Goal: Task Accomplishment & Management: Manage account settings

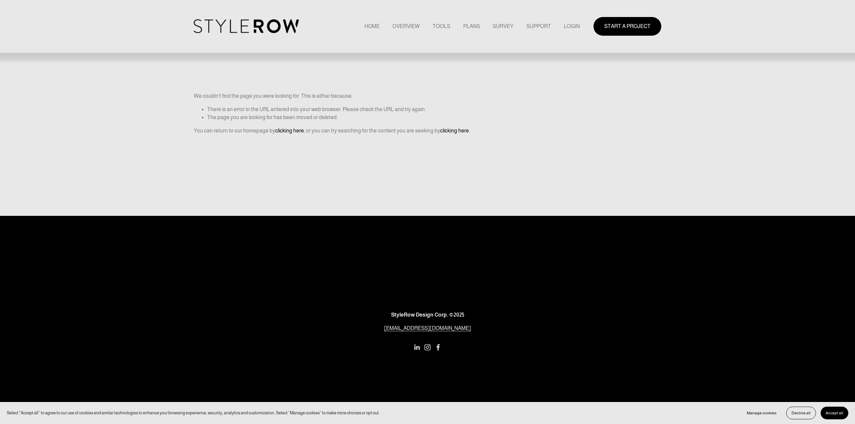
click at [568, 25] on link "LOGIN" at bounding box center [572, 26] width 16 height 9
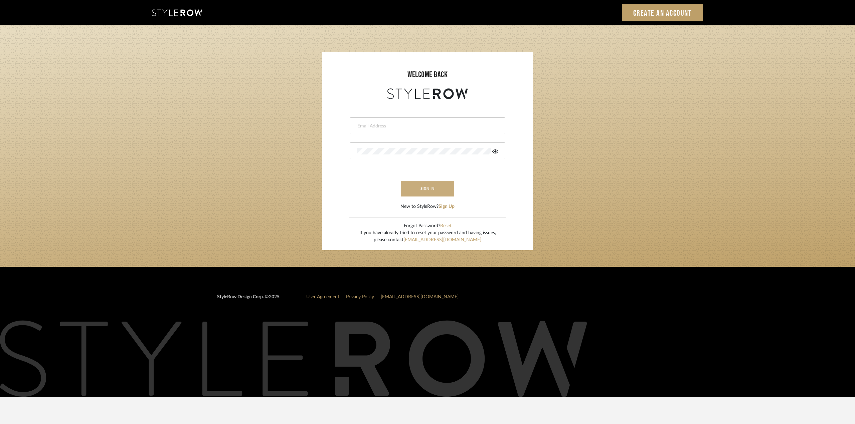
type input "ktyler@morgantewilson.com"
click at [415, 191] on button "sign in" at bounding box center [427, 189] width 53 height 16
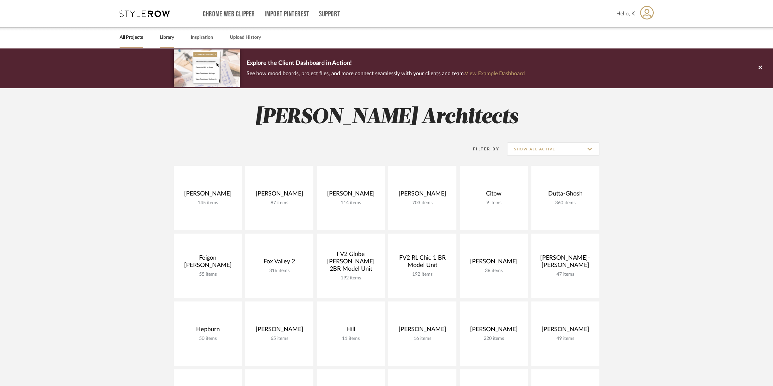
click at [165, 36] on link "Library" at bounding box center [167, 37] width 14 height 9
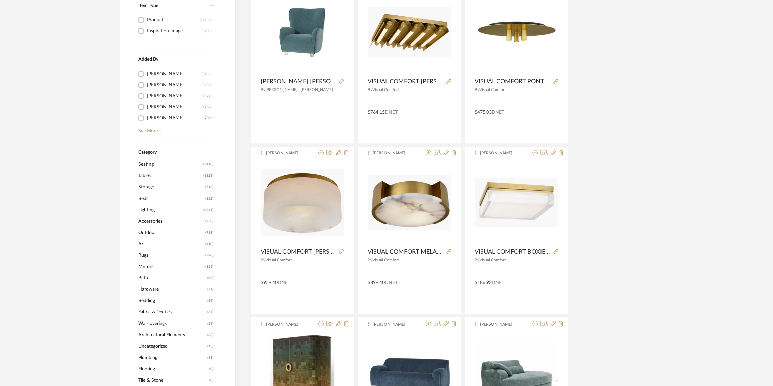
scroll to position [304, 0]
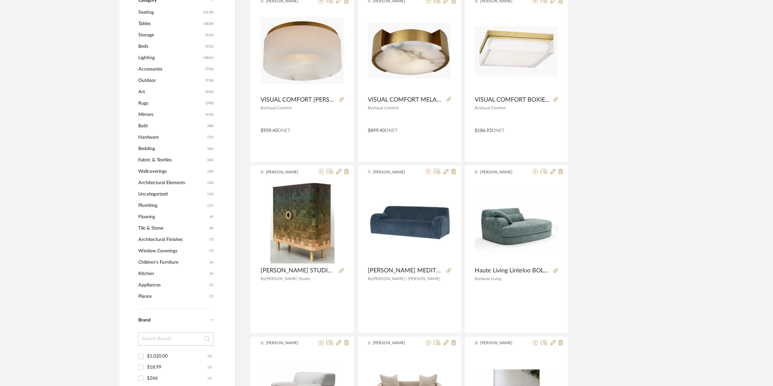
click at [146, 58] on span "Lighting" at bounding box center [169, 57] width 63 height 11
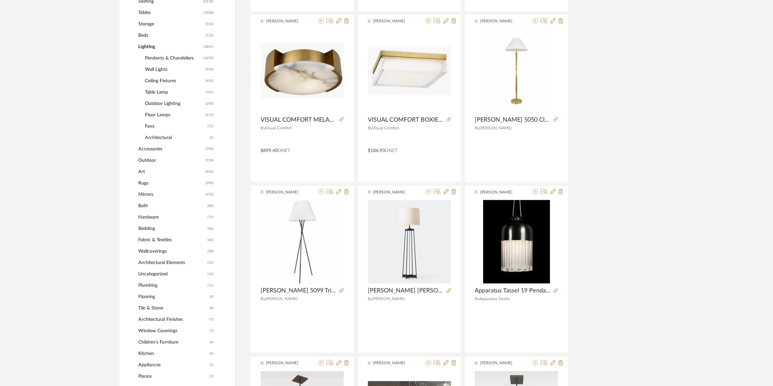
scroll to position [303, 0]
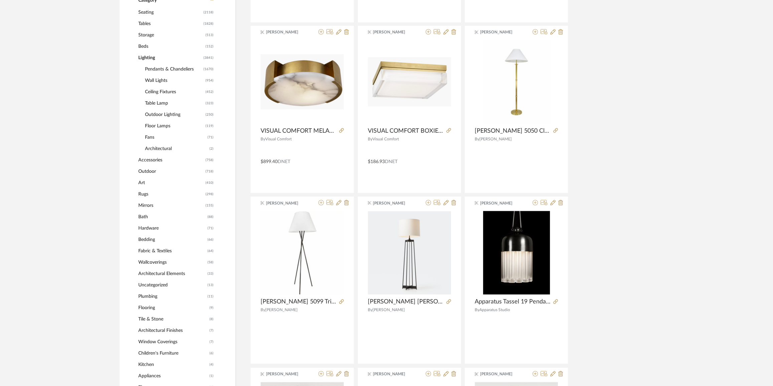
click at [153, 89] on span "Ceiling Fixtures" at bounding box center [174, 91] width 59 height 11
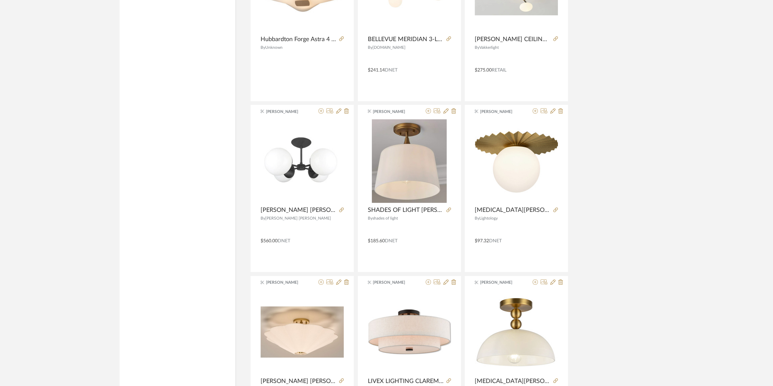
scroll to position [1887, 0]
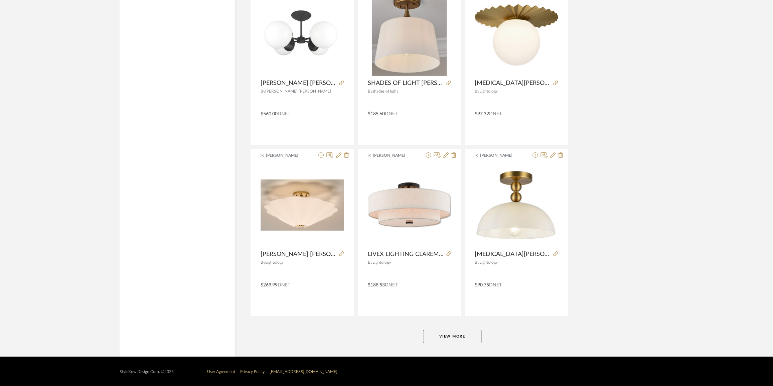
click at [450, 334] on button "View More" at bounding box center [452, 336] width 58 height 13
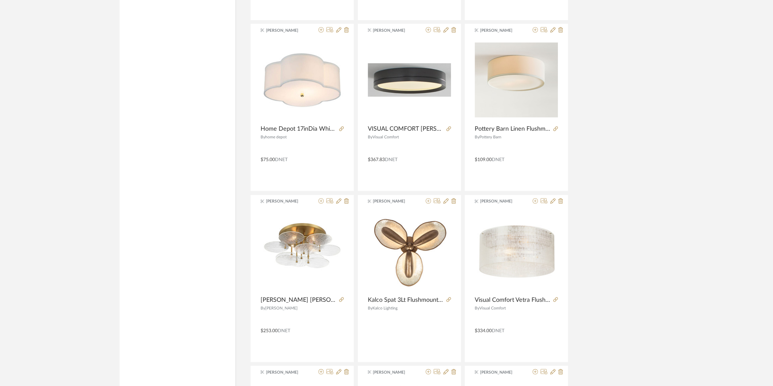
scroll to position [2646, 0]
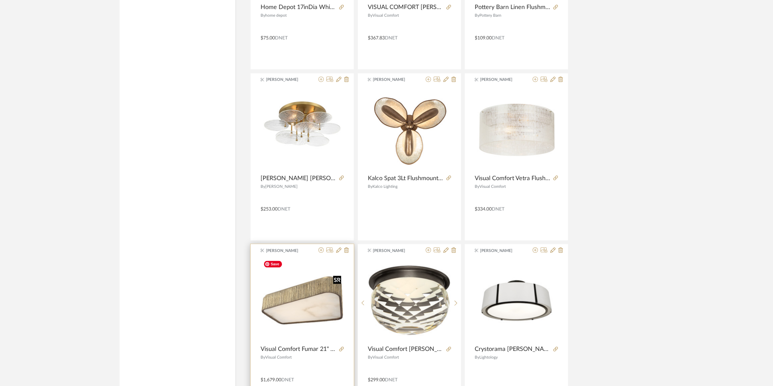
click at [307, 295] on img "0" at bounding box center [301, 299] width 83 height 83
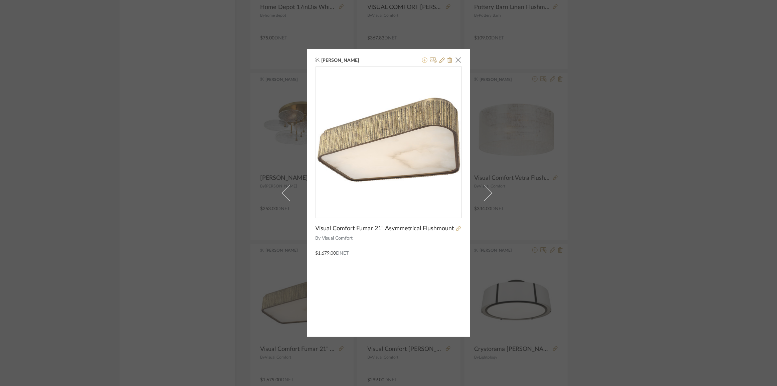
click at [423, 59] on icon at bounding box center [424, 59] width 5 height 5
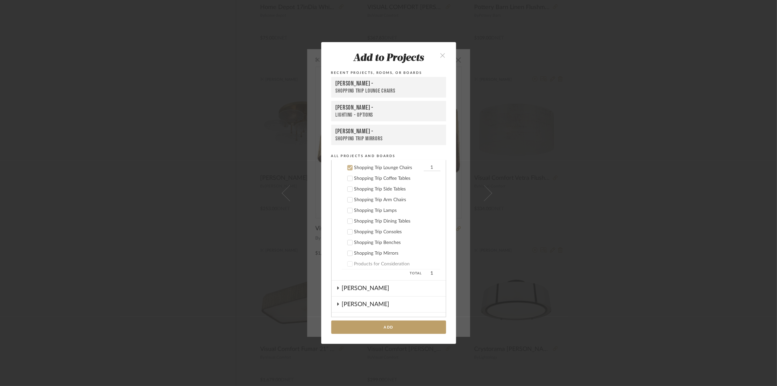
scroll to position [276, 0]
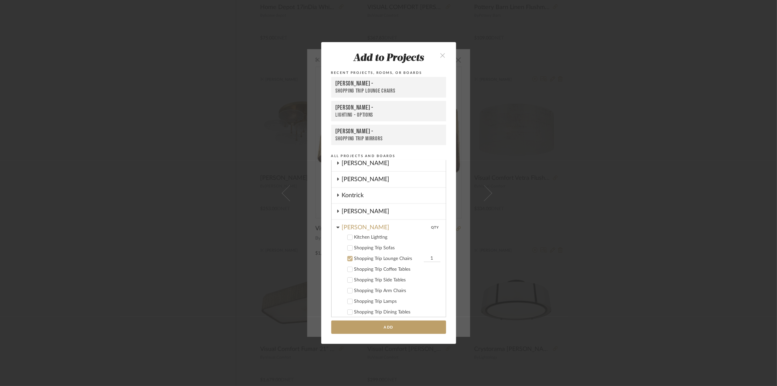
click at [348, 257] on icon at bounding box center [350, 258] width 5 height 5
click at [337, 226] on icon at bounding box center [337, 226] width 3 height 5
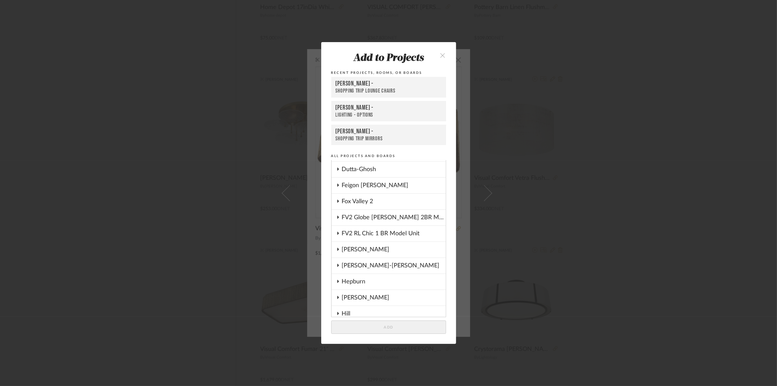
scroll to position [3, 0]
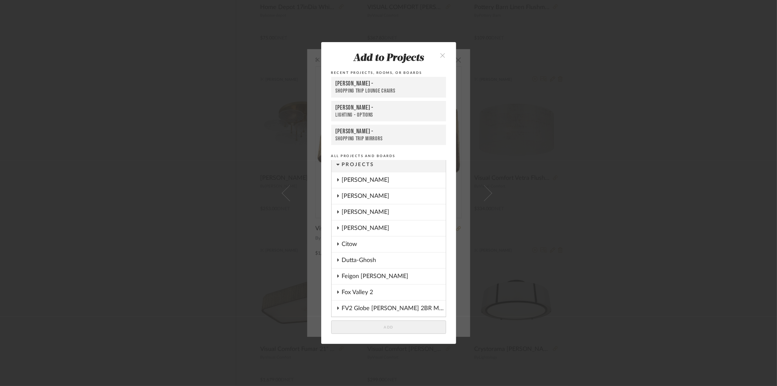
click at [361, 225] on div "[PERSON_NAME]" at bounding box center [394, 227] width 104 height 15
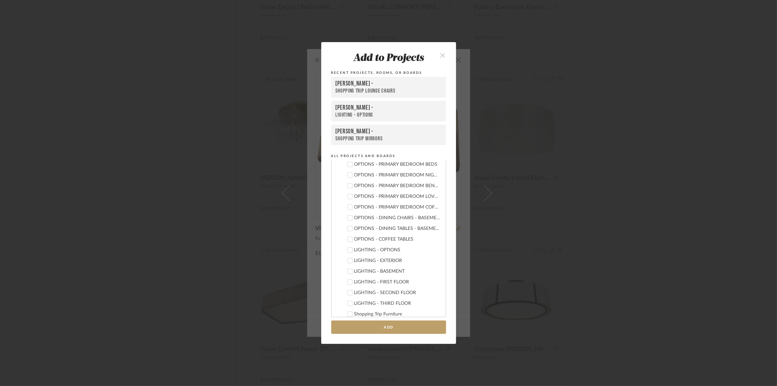
scroll to position [276, 0]
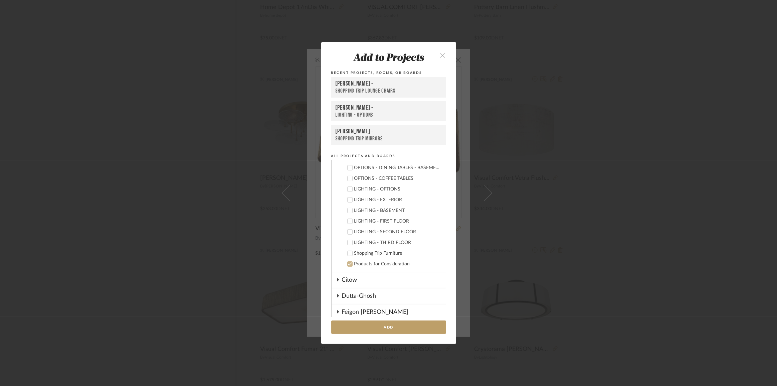
click at [348, 188] on icon at bounding box center [350, 189] width 5 height 5
click at [379, 326] on button "Add" at bounding box center [388, 327] width 115 height 14
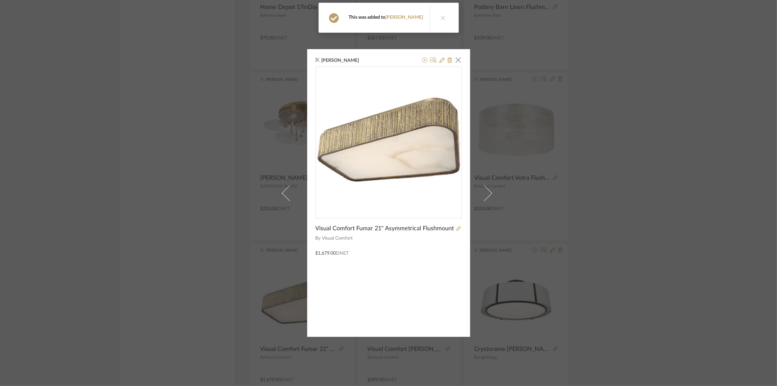
click at [652, 100] on div "K Tyler × Visual Comfort Fumar 21" Asymmetrical Flushmount By Visual Comfort $1…" at bounding box center [388, 193] width 777 height 386
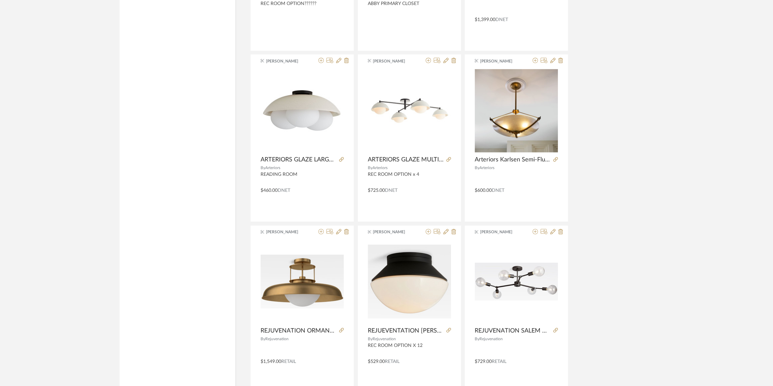
scroll to position [3936, 0]
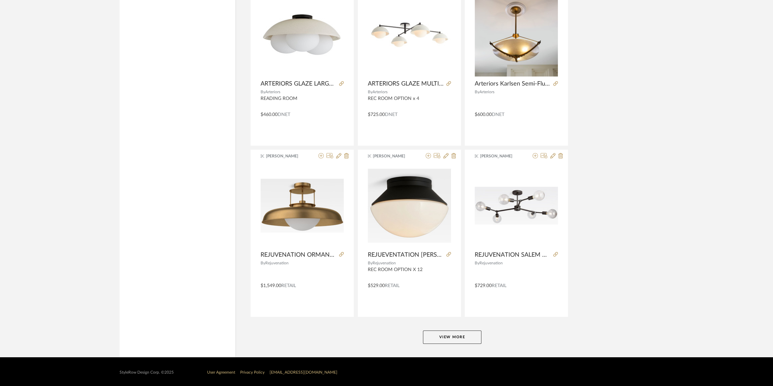
click at [468, 341] on button "View More" at bounding box center [452, 336] width 58 height 13
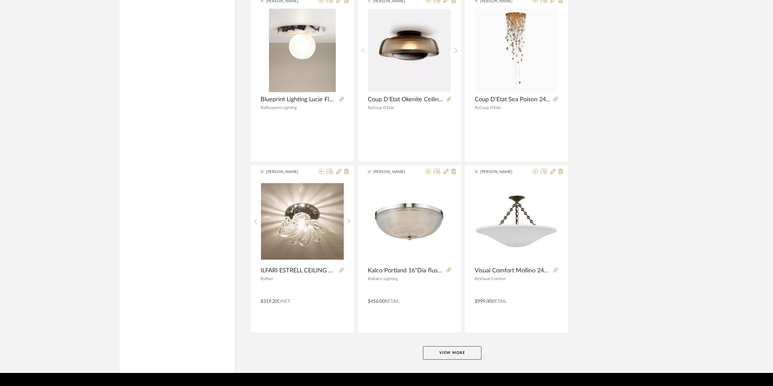
scroll to position [5985, 0]
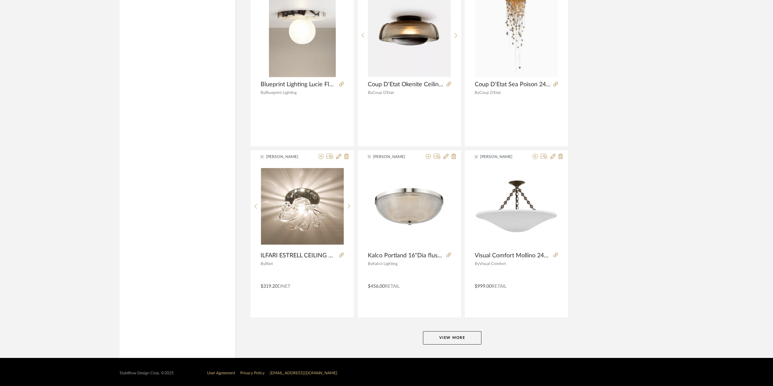
click at [461, 333] on button "View More" at bounding box center [452, 337] width 58 height 13
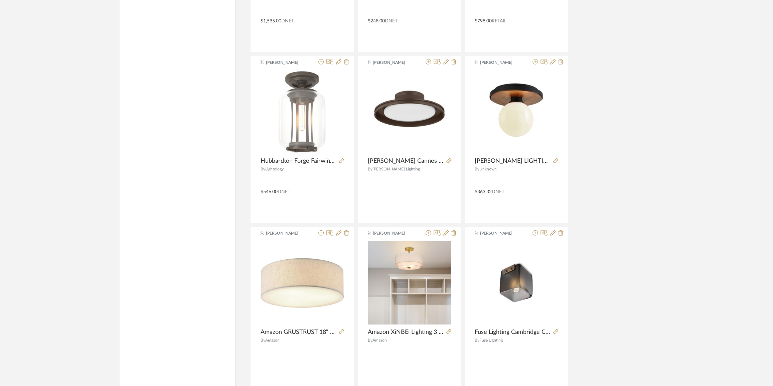
scroll to position [8034, 0]
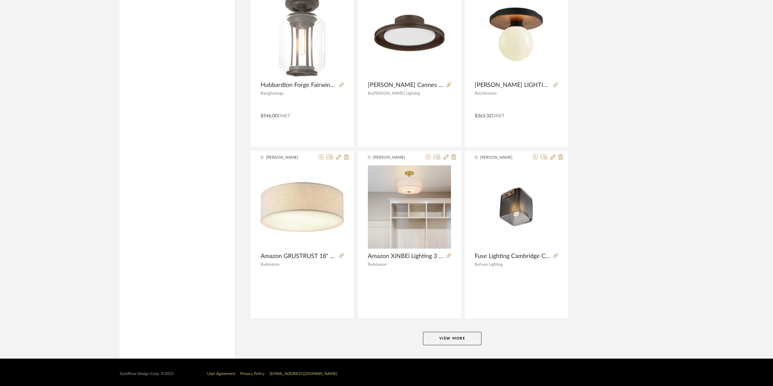
click at [462, 335] on button "View More" at bounding box center [452, 338] width 58 height 13
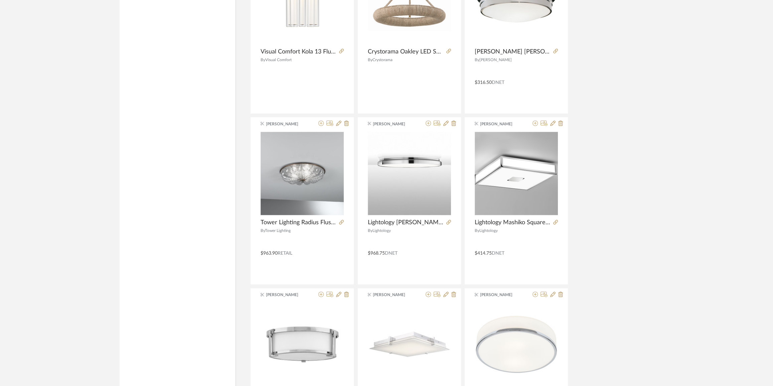
scroll to position [10082, 0]
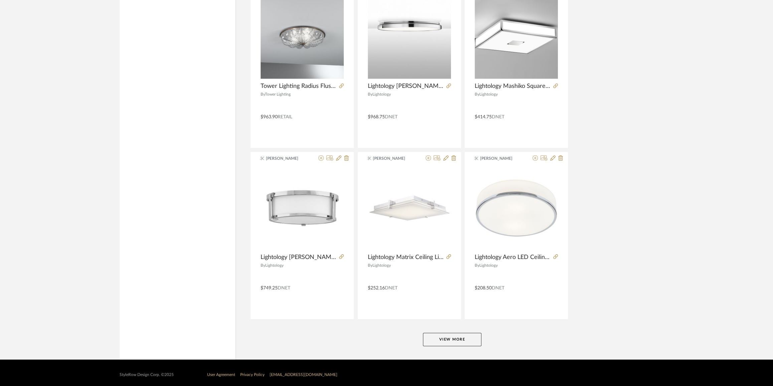
click at [461, 339] on button "View More" at bounding box center [452, 339] width 58 height 13
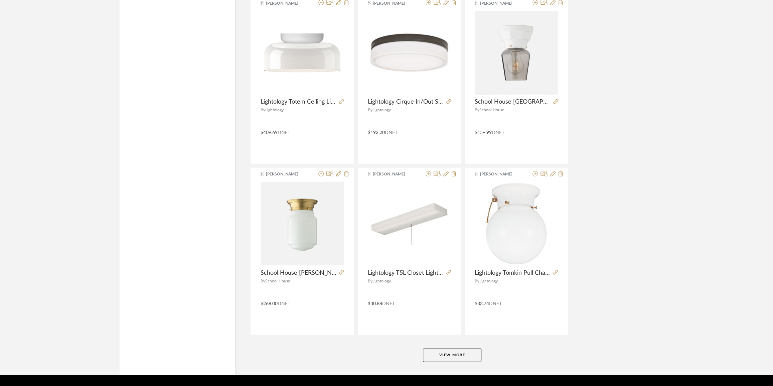
scroll to position [12131, 0]
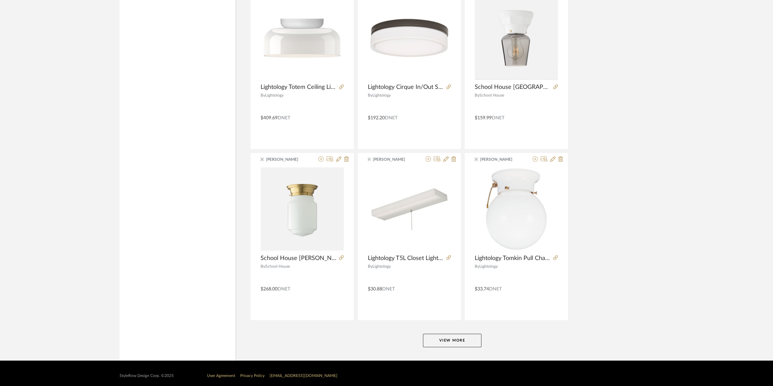
click at [475, 335] on button "View More" at bounding box center [452, 340] width 58 height 13
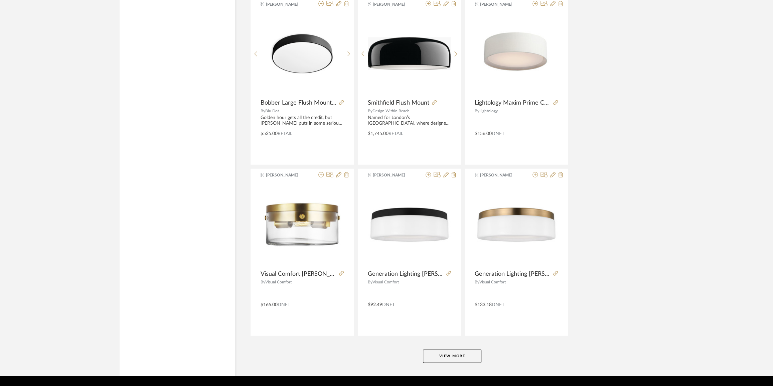
scroll to position [14180, 0]
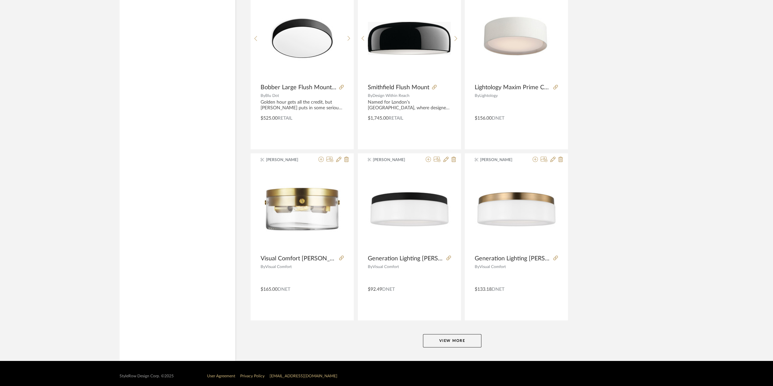
click at [455, 340] on button "View More" at bounding box center [452, 340] width 58 height 13
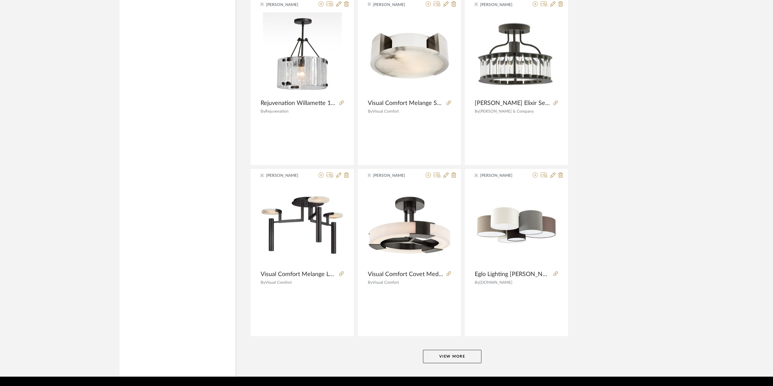
scroll to position [16228, 0]
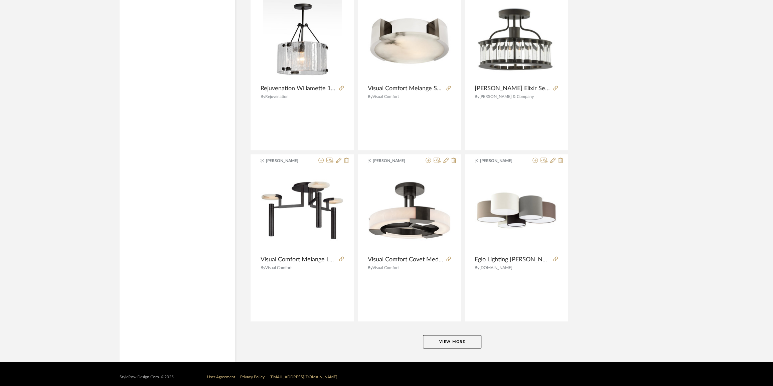
click at [457, 338] on button "View More" at bounding box center [452, 341] width 58 height 13
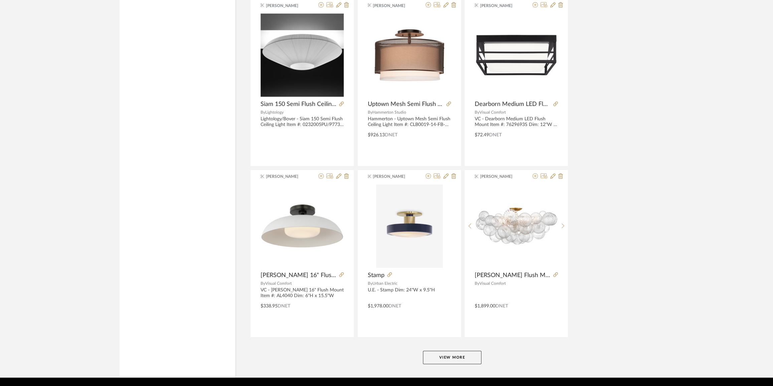
scroll to position [18277, 0]
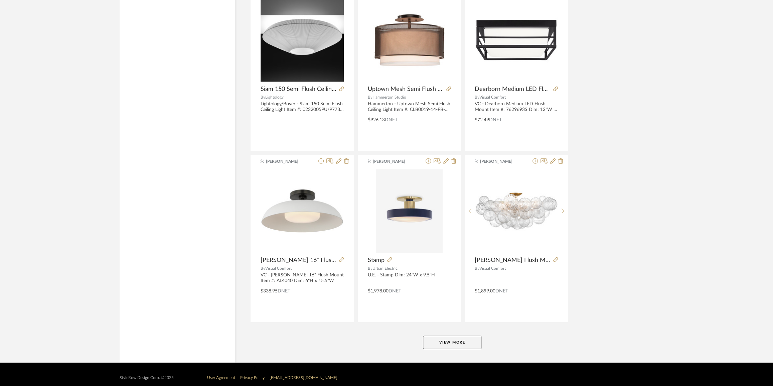
click at [474, 336] on button "View More" at bounding box center [452, 342] width 58 height 13
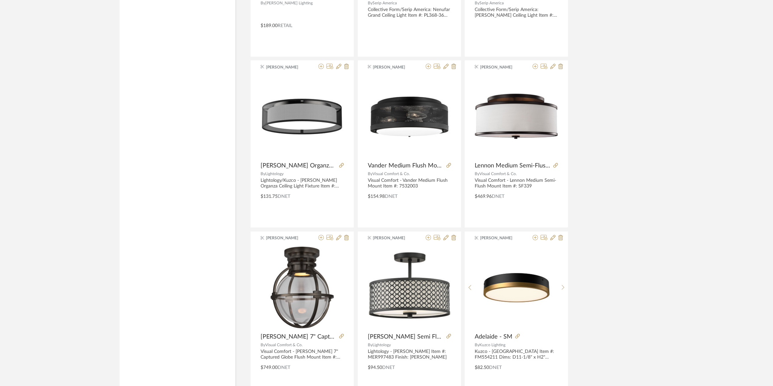
scroll to position [20325, 0]
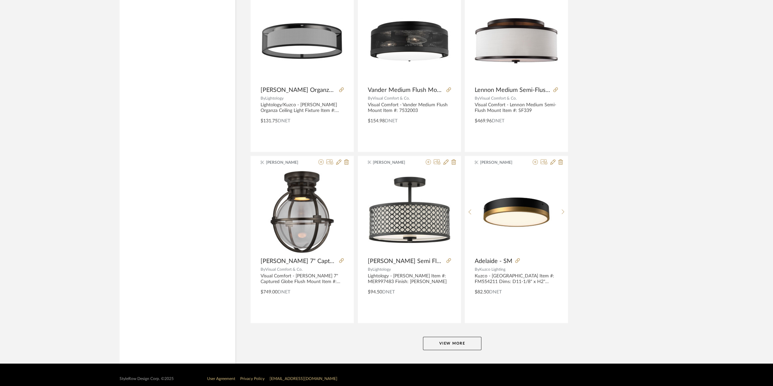
click at [464, 338] on button "View More" at bounding box center [452, 343] width 58 height 13
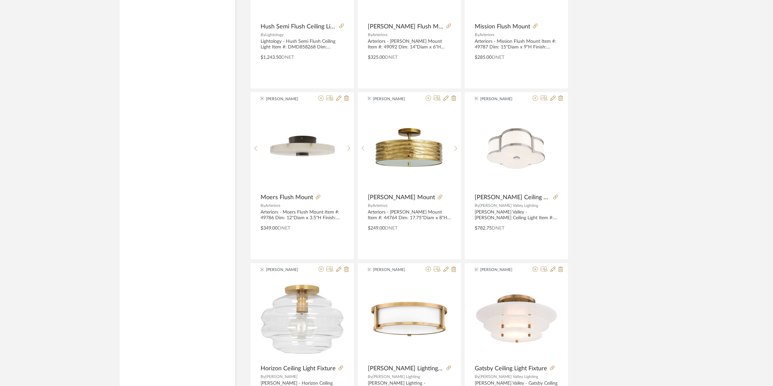
scroll to position [22375, 0]
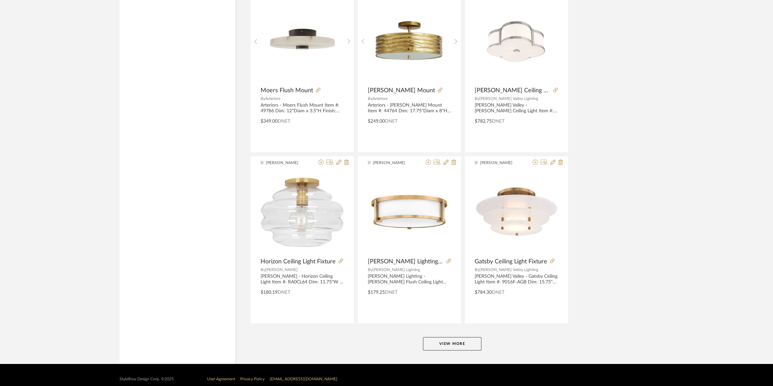
click at [480, 338] on button "View More" at bounding box center [452, 343] width 58 height 13
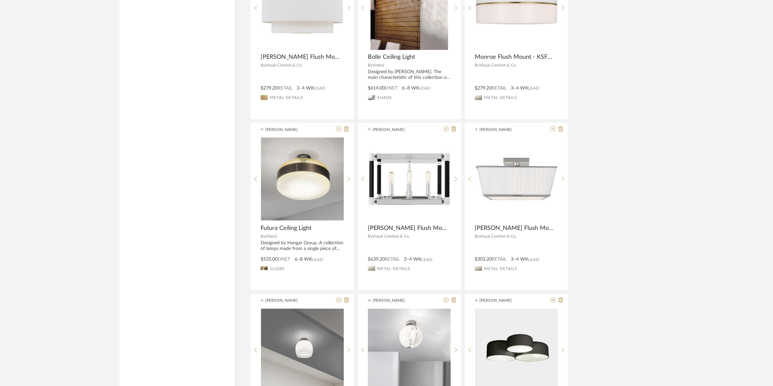
scroll to position [24423, 0]
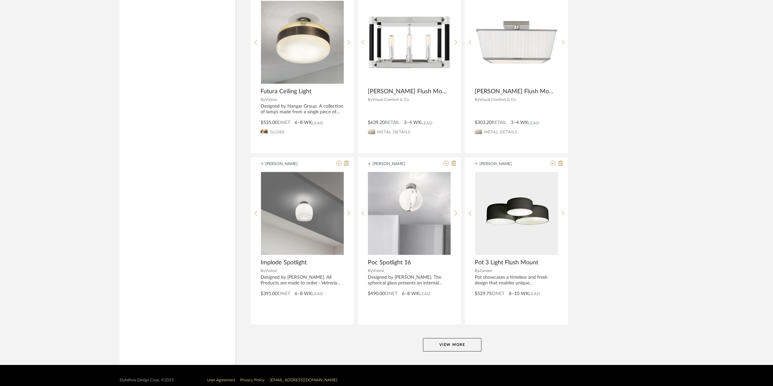
click at [468, 339] on button "View More" at bounding box center [452, 344] width 58 height 13
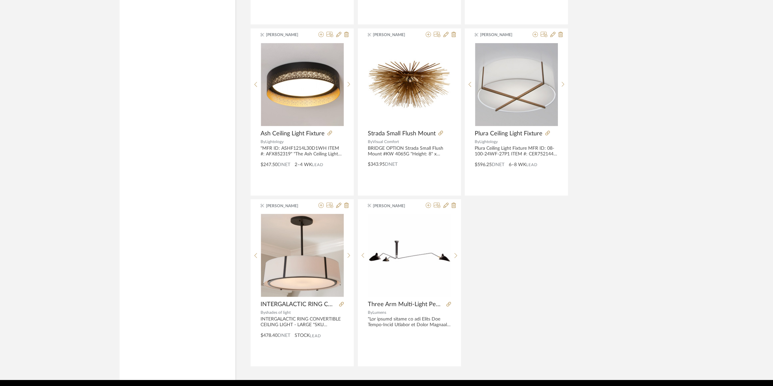
scroll to position [25591, 0]
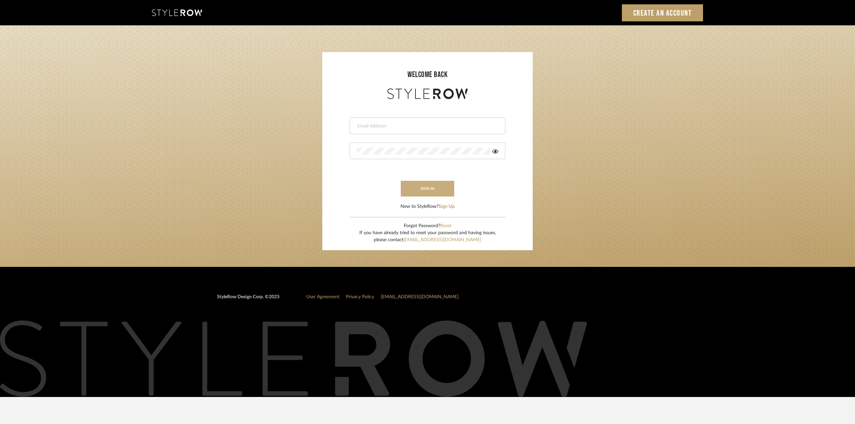
type input "ktyler@morgantewilson.com"
click at [431, 183] on button "sign in" at bounding box center [427, 189] width 53 height 16
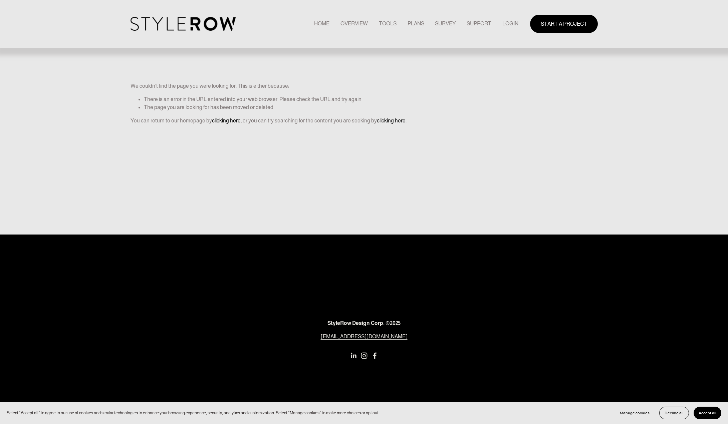
click at [509, 22] on link "LOGIN" at bounding box center [511, 23] width 16 height 9
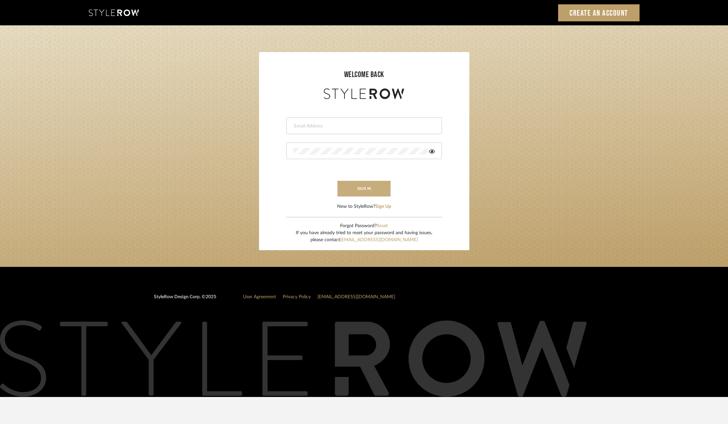
type input "ktyler@morgantewilson.com"
click at [349, 189] on button "sign in" at bounding box center [364, 189] width 53 height 16
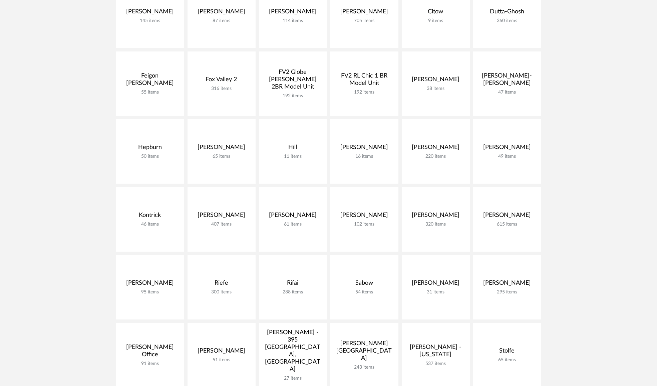
scroll to position [152, 0]
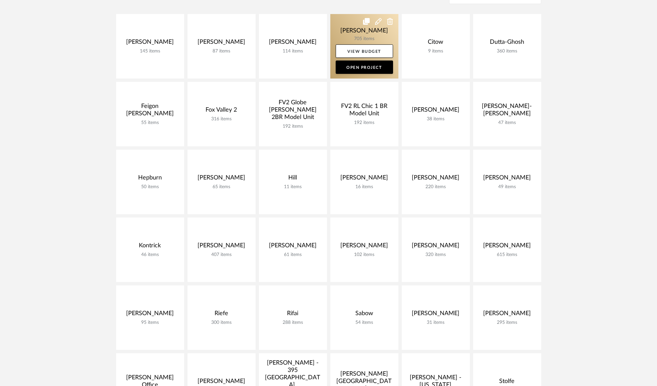
click at [365, 28] on link at bounding box center [365, 46] width 68 height 64
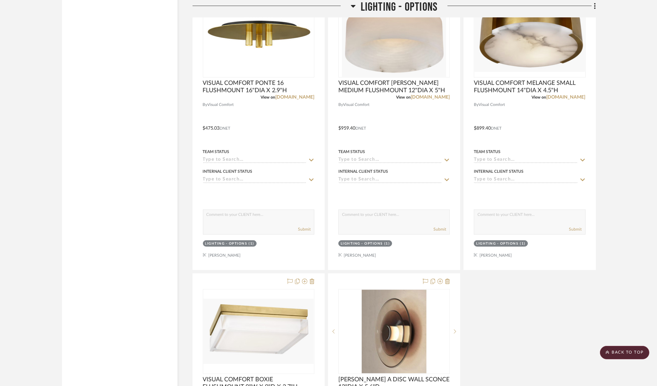
scroll to position [14912, 0]
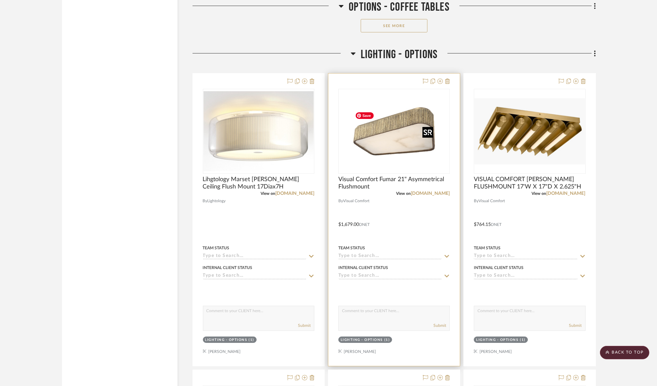
click at [407, 151] on img "0" at bounding box center [394, 130] width 83 height 83
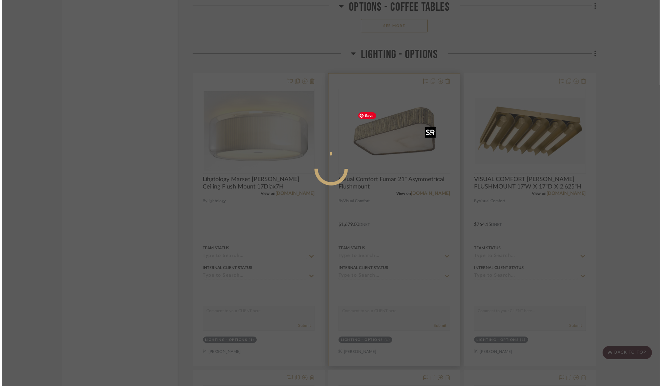
scroll to position [0, 0]
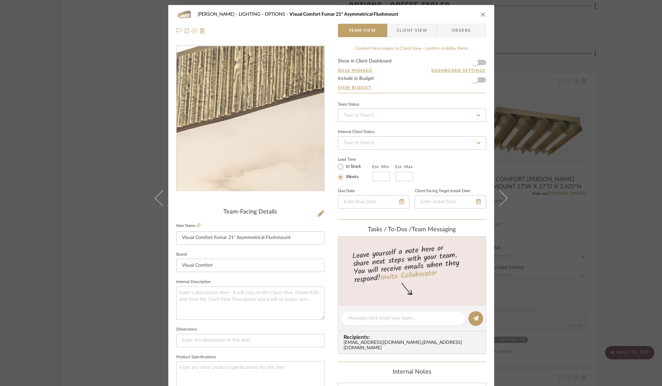
click at [263, 114] on img "0" at bounding box center [250, 118] width 145 height 145
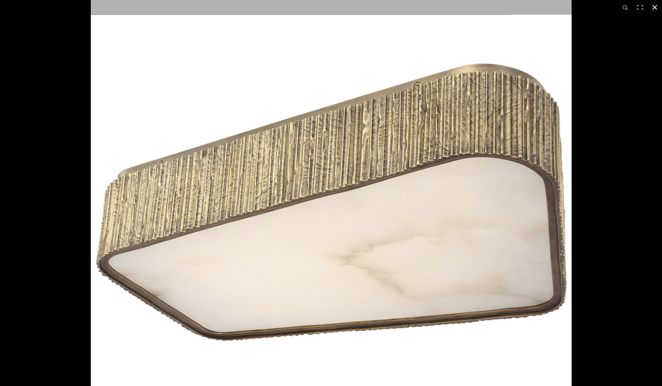
click at [619, 244] on div at bounding box center [422, 155] width 662 height 386
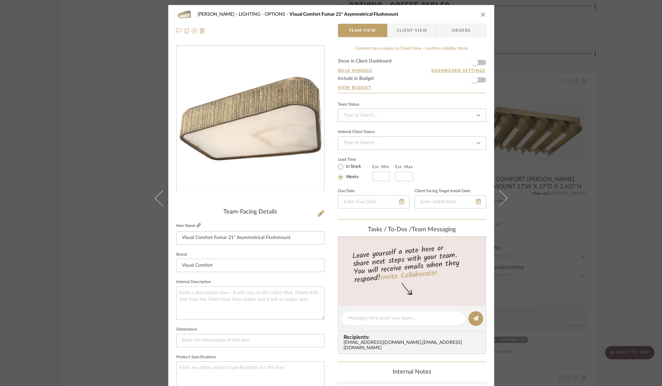
click at [197, 224] on icon at bounding box center [199, 225] width 4 height 4
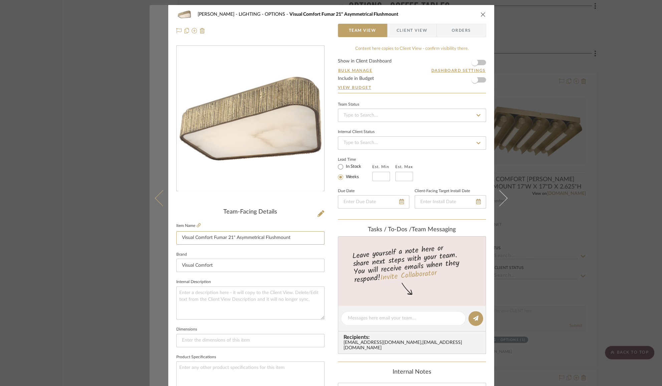
drag, startPoint x: 271, startPoint y: 239, endPoint x: 158, endPoint y: 246, distance: 113.8
click at [158, 246] on mat-dialog-content "Chernawsky LIGHTING - OPTIONS Visual Comfort Fumar 21" Asymmetrical Flushmount …" at bounding box center [331, 313] width 363 height 617
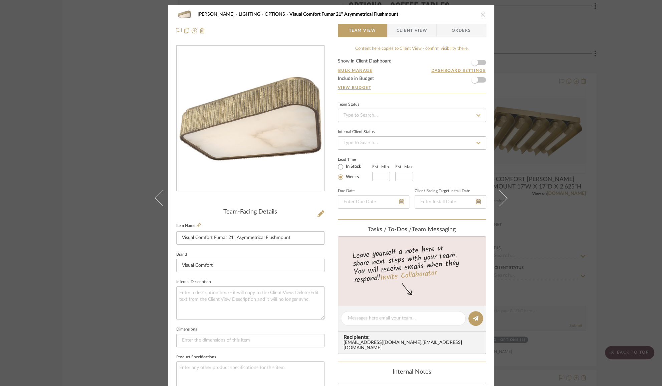
drag, startPoint x: 631, startPoint y: 246, endPoint x: 627, endPoint y: 242, distance: 5.2
click at [630, 246] on div "Chernawsky LIGHTING - OPTIONS Visual Comfort Fumar 21" Asymmetrical Flushmount …" at bounding box center [331, 193] width 662 height 386
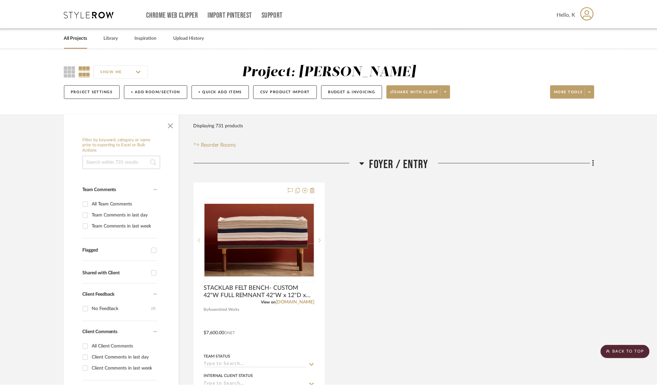
scroll to position [14912, 0]
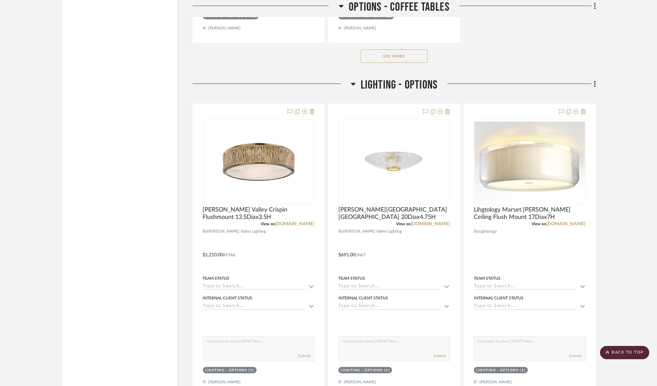
scroll to position [14895, 0]
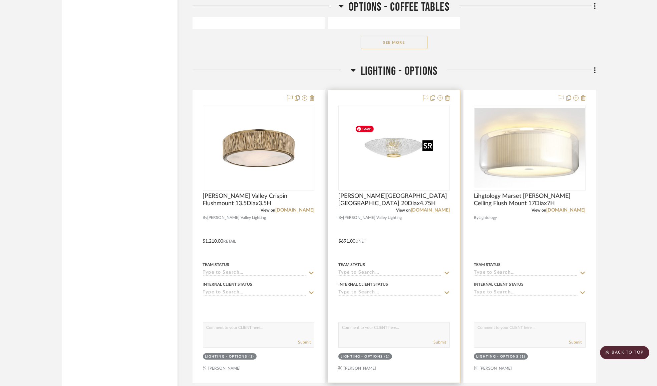
click at [397, 174] on img "0" at bounding box center [394, 147] width 83 height 83
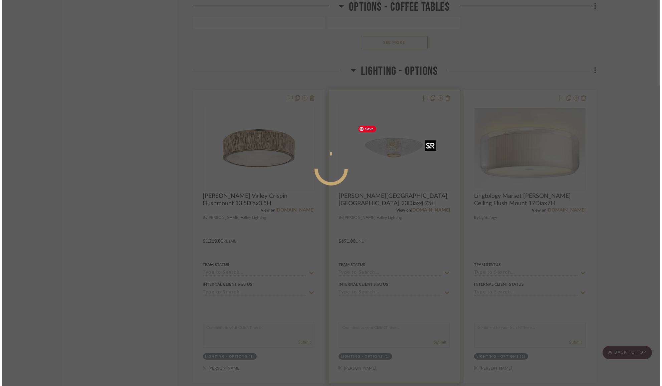
scroll to position [0, 0]
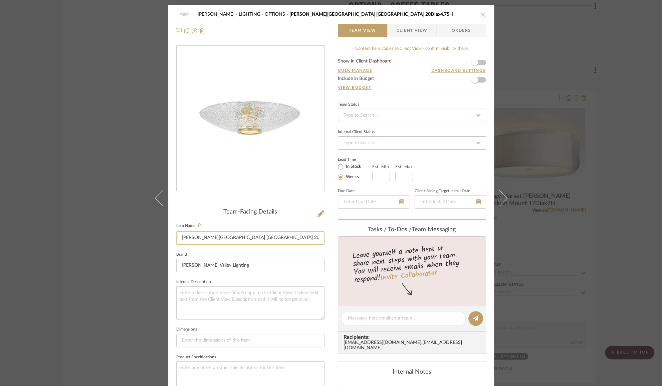
drag, startPoint x: 273, startPoint y: 237, endPoint x: 178, endPoint y: 238, distance: 94.5
click at [178, 238] on input "Hudson Valley New Haven 20Diax4.75H" at bounding box center [250, 237] width 148 height 13
click at [613, 282] on div "Chernawsky LIGHTING - OPTIONS Hudson Valley New Haven 20Diax4.75H Team View Cli…" at bounding box center [331, 193] width 662 height 386
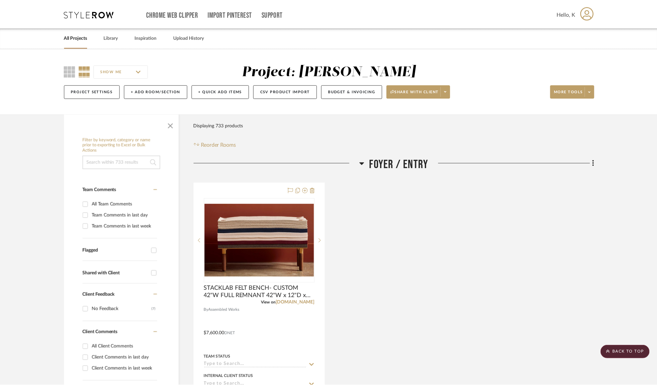
scroll to position [14895, 0]
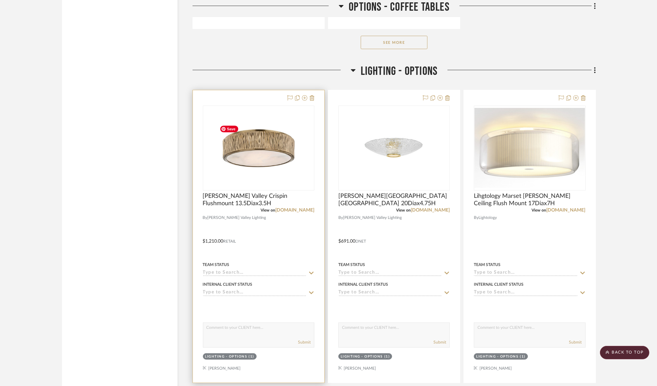
click at [0, 0] on img at bounding box center [0, 0] width 0 height 0
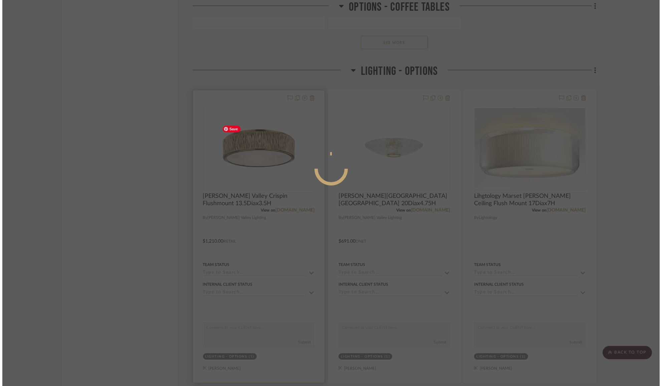
scroll to position [0, 0]
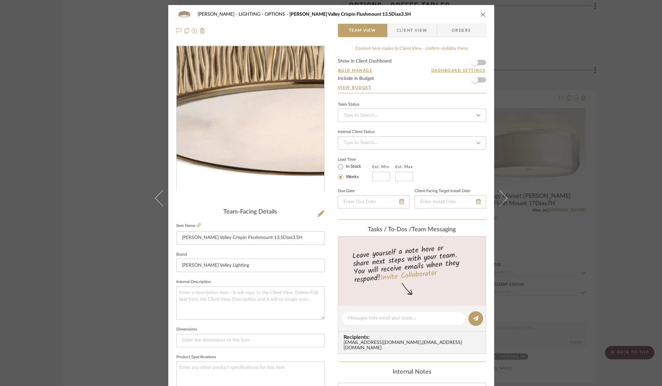
click at [227, 133] on img "0" at bounding box center [250, 118] width 145 height 145
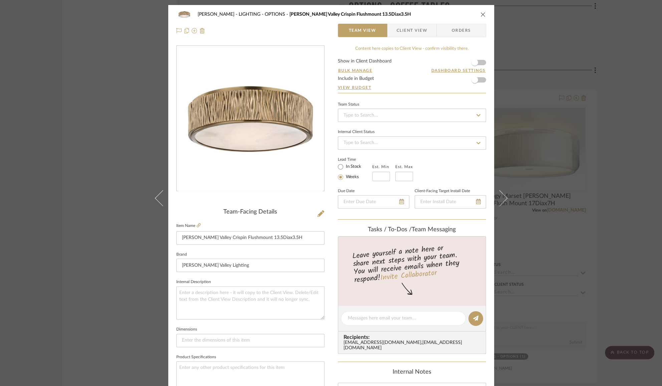
click at [636, 90] on div "Chernawsky LIGHTING - OPTIONS Hudson Valley Crispin Flushmount 13.5Diax3.5H Tea…" at bounding box center [331, 193] width 662 height 386
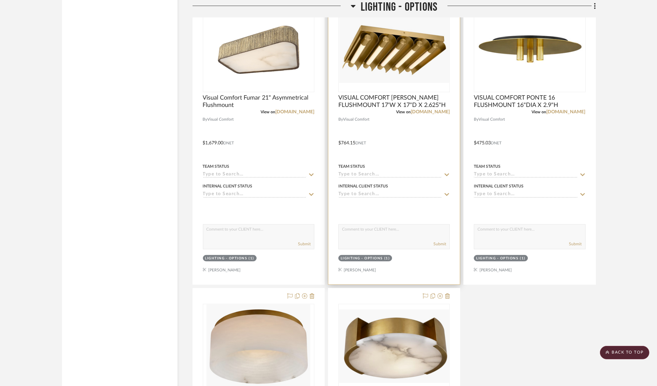
scroll to position [15380, 0]
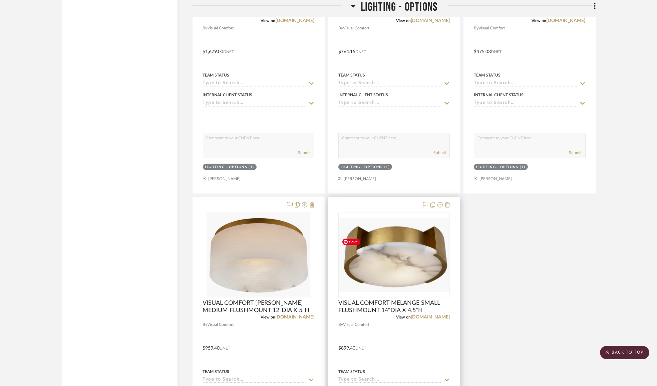
click at [420, 269] on img "0" at bounding box center [394, 254] width 110 height 73
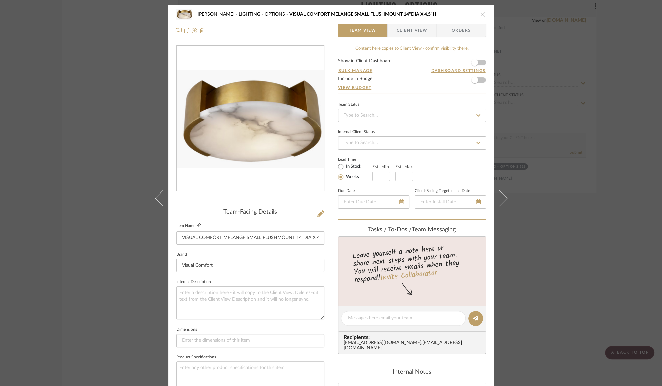
click at [197, 225] on icon at bounding box center [199, 225] width 4 height 4
click at [64, 109] on div "Chernawsky LIGHTING - OPTIONS VISUAL COMFORT MELANGE SMALL FLUSHMOUNT 14"DIA X …" at bounding box center [331, 193] width 662 height 386
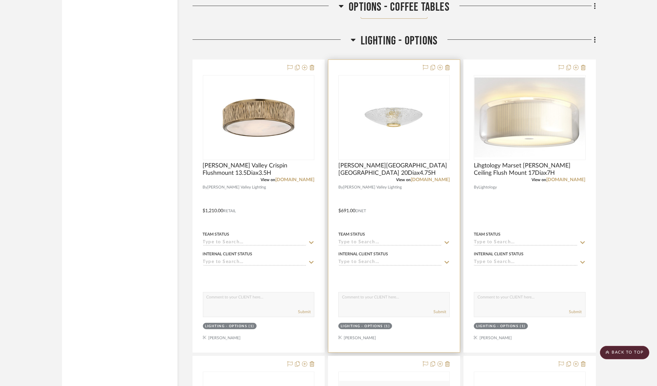
scroll to position [14895, 0]
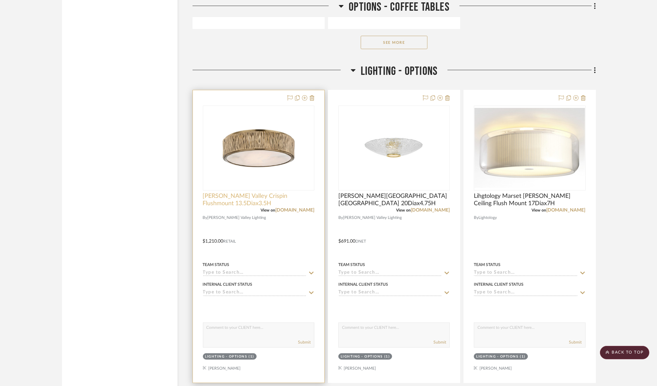
click at [242, 207] on span "Hudson Valley Crispin Flushmount 13.5Diax3.5H" at bounding box center [259, 199] width 112 height 15
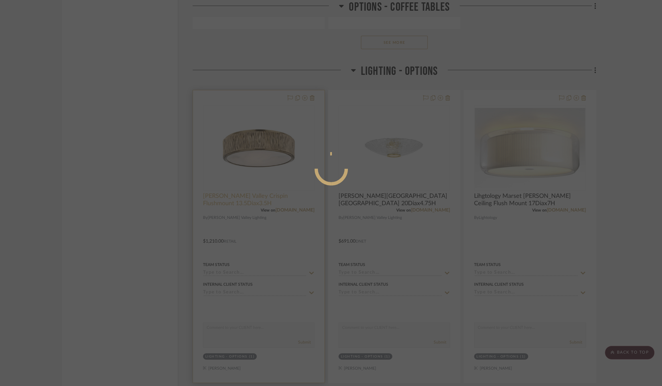
click at [242, 217] on div at bounding box center [331, 193] width 662 height 386
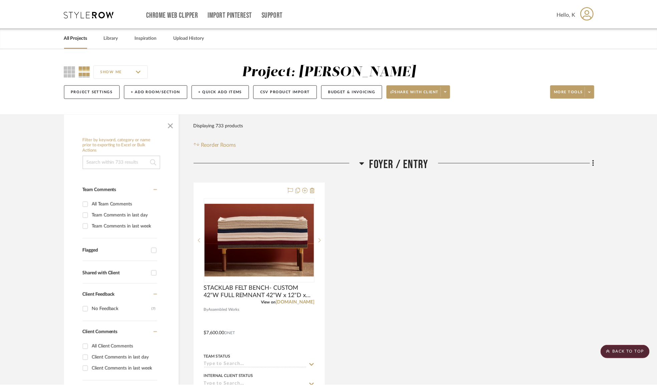
scroll to position [14895, 0]
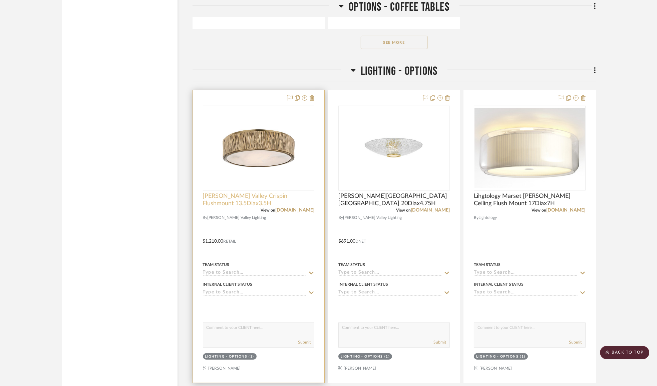
click at [243, 207] on span "Hudson Valley Crispin Flushmount 13.5Diax3.5H" at bounding box center [259, 199] width 112 height 15
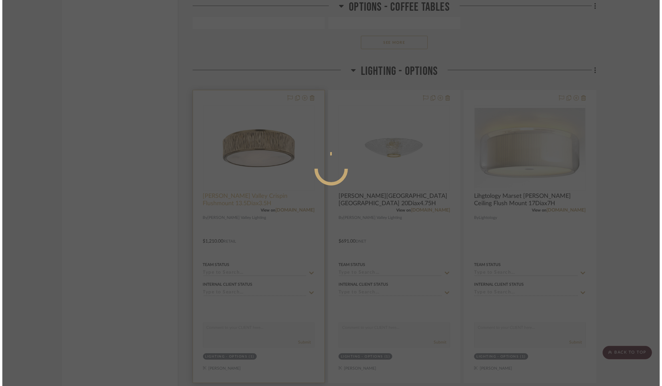
scroll to position [0, 0]
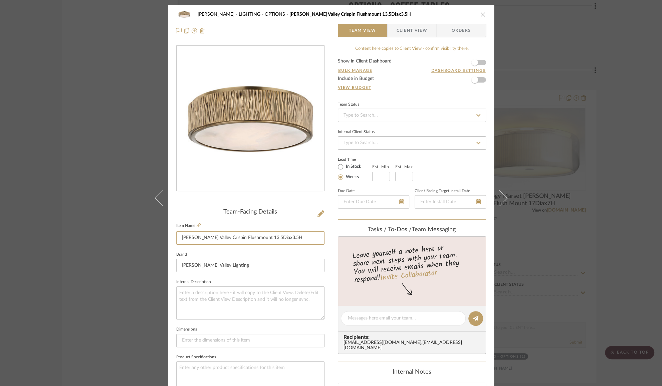
drag, startPoint x: 282, startPoint y: 237, endPoint x: 197, endPoint y: 236, distance: 85.8
click at [170, 235] on div "Chernawsky LIGHTING - OPTIONS Hudson Valley Crispin Flushmount 13.5Diax3.5H Tea…" at bounding box center [331, 313] width 326 height 617
click at [580, 342] on div "Chernawsky LIGHTING - OPTIONS Hudson Valley Crispin Flushmount 13.5Diax3.5H Tea…" at bounding box center [331, 193] width 662 height 386
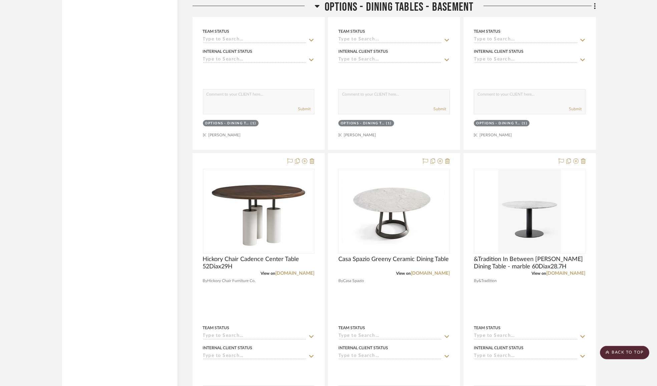
scroll to position [13377, 0]
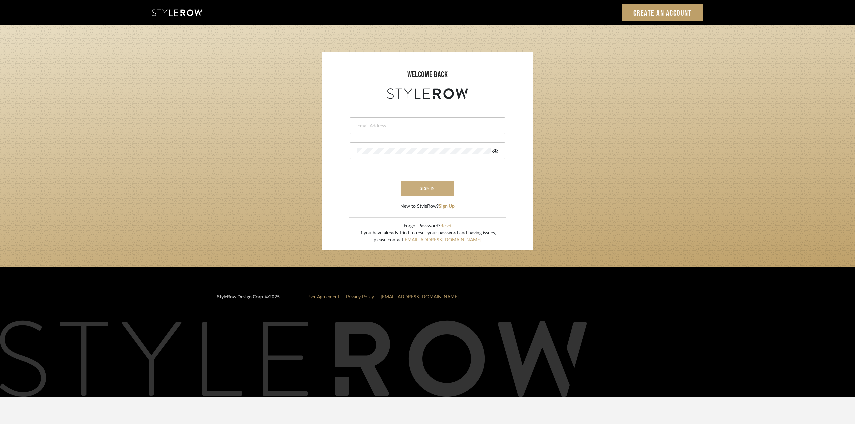
type input "[EMAIL_ADDRESS][DOMAIN_NAME]"
click at [435, 189] on button "sign in" at bounding box center [427, 189] width 53 height 16
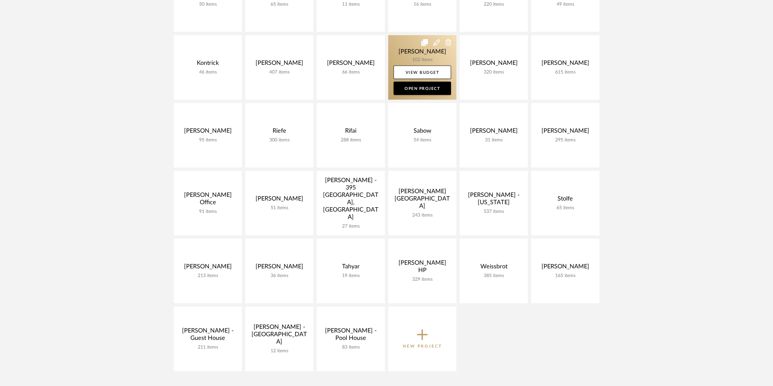
scroll to position [455, 0]
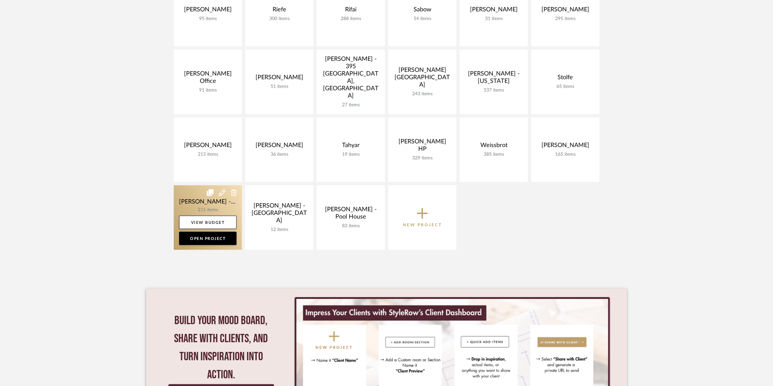
click at [218, 201] on link at bounding box center [208, 217] width 68 height 64
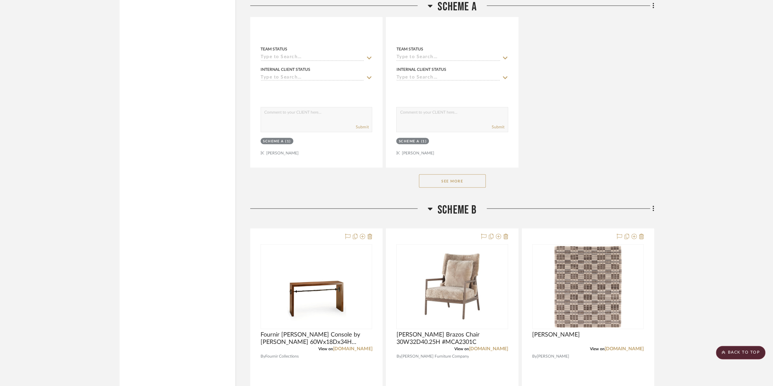
scroll to position [1153, 0]
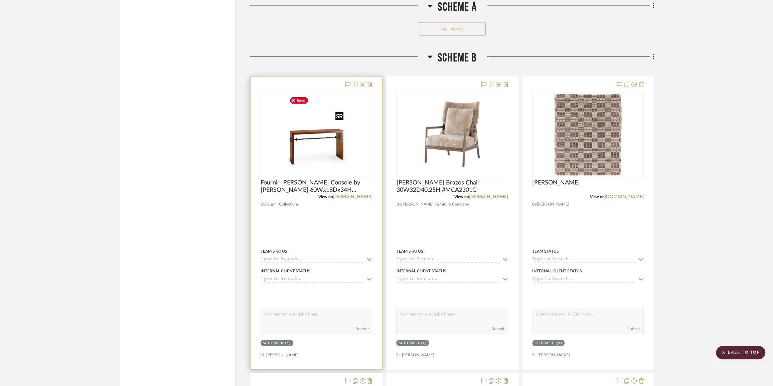
click at [0, 0] on img at bounding box center [0, 0] width 0 height 0
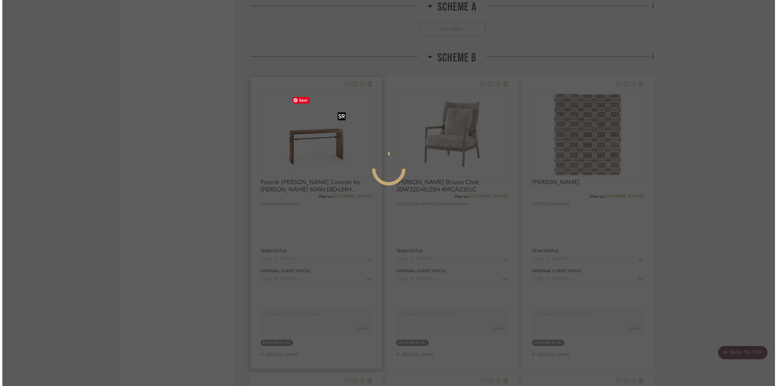
scroll to position [0, 0]
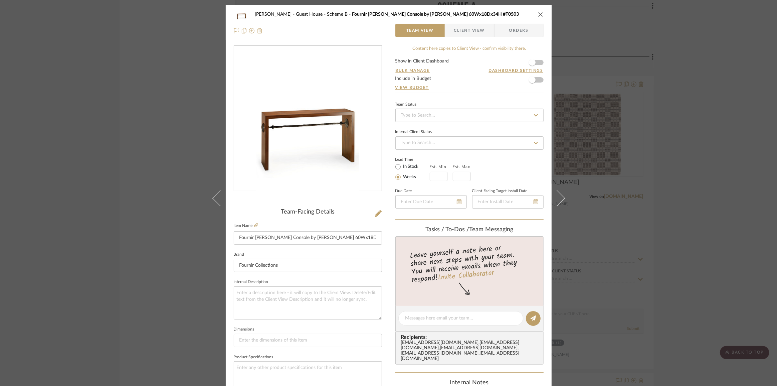
click at [714, 189] on div "[PERSON_NAME] - Guest House Scheme B Fournir Diego Console by [PERSON_NAME] 60W…" at bounding box center [388, 193] width 777 height 386
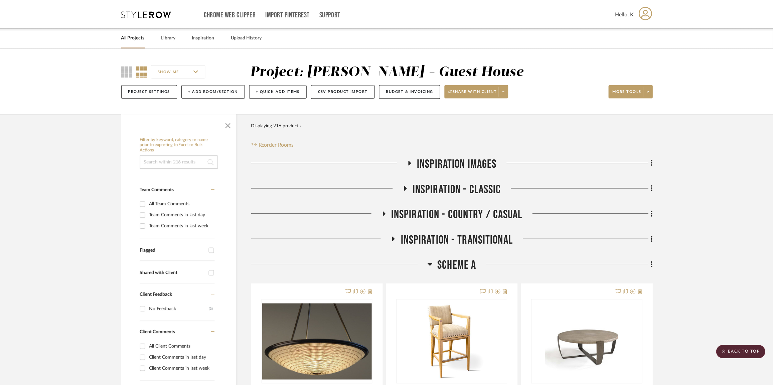
scroll to position [1153, 0]
